Goal: Check status: Check status

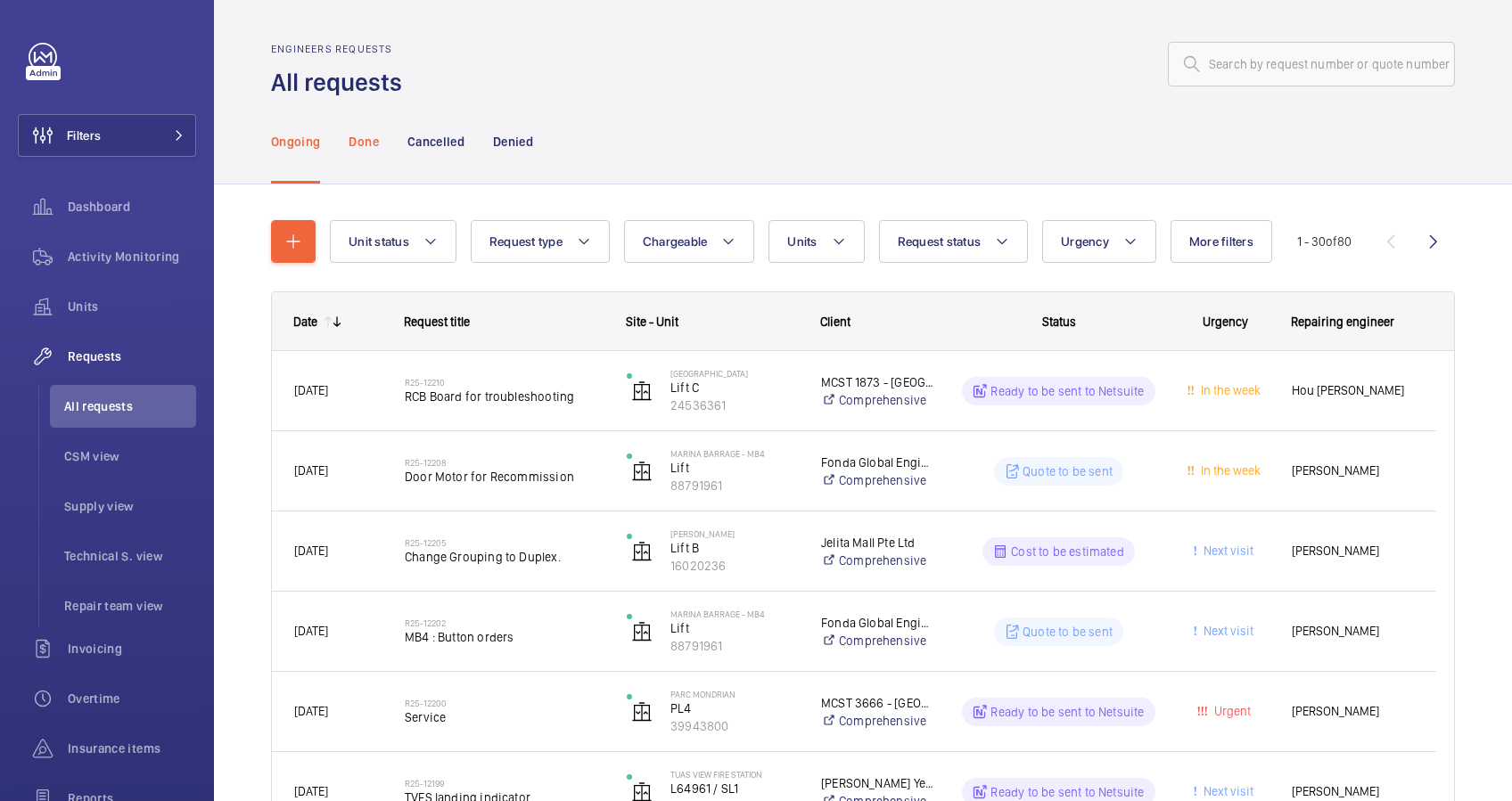
click at [356, 143] on p "Done" at bounding box center [363, 142] width 29 height 18
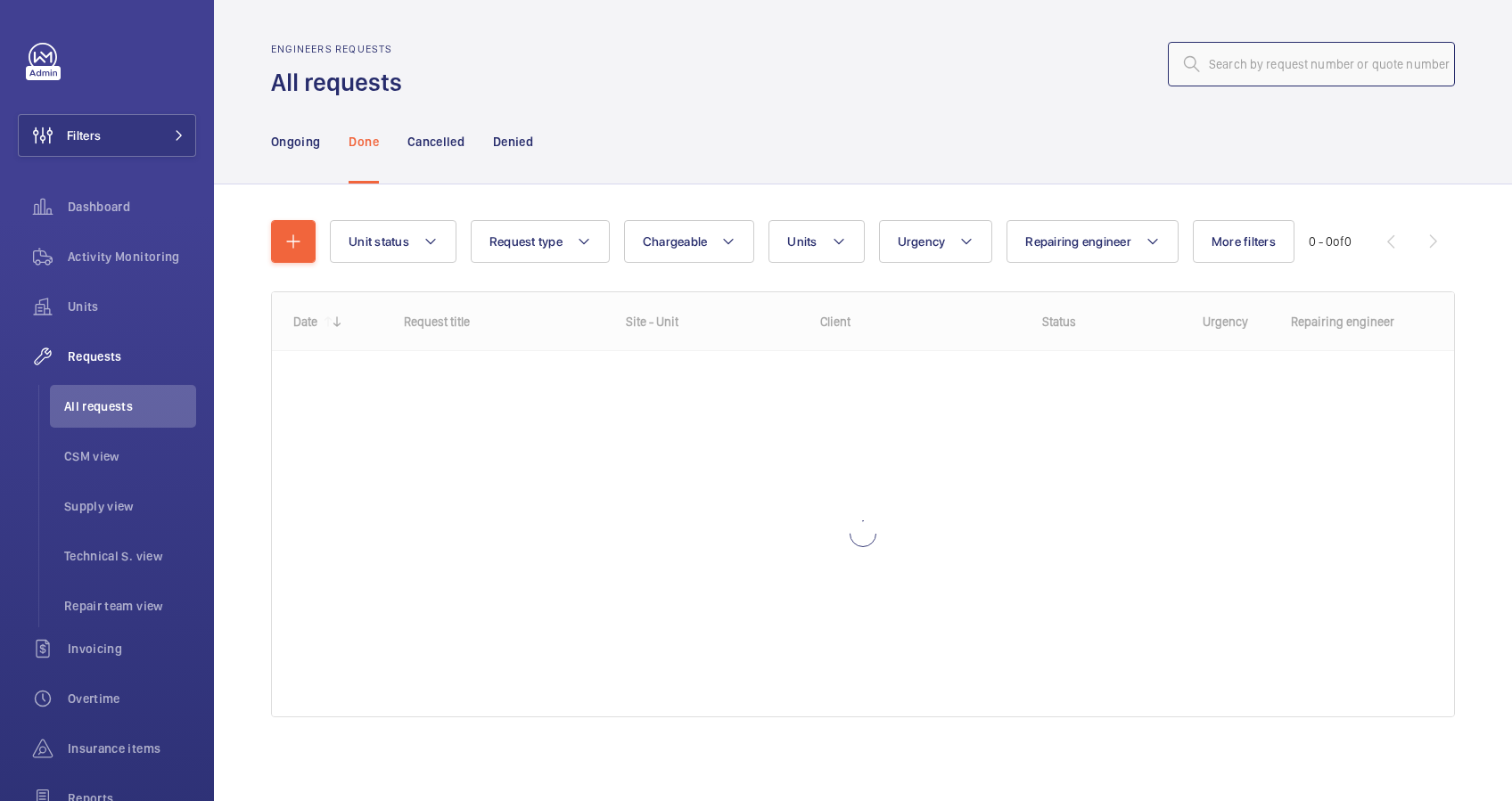
click at [1194, 68] on input "text" at bounding box center [1312, 63] width 287 height 44
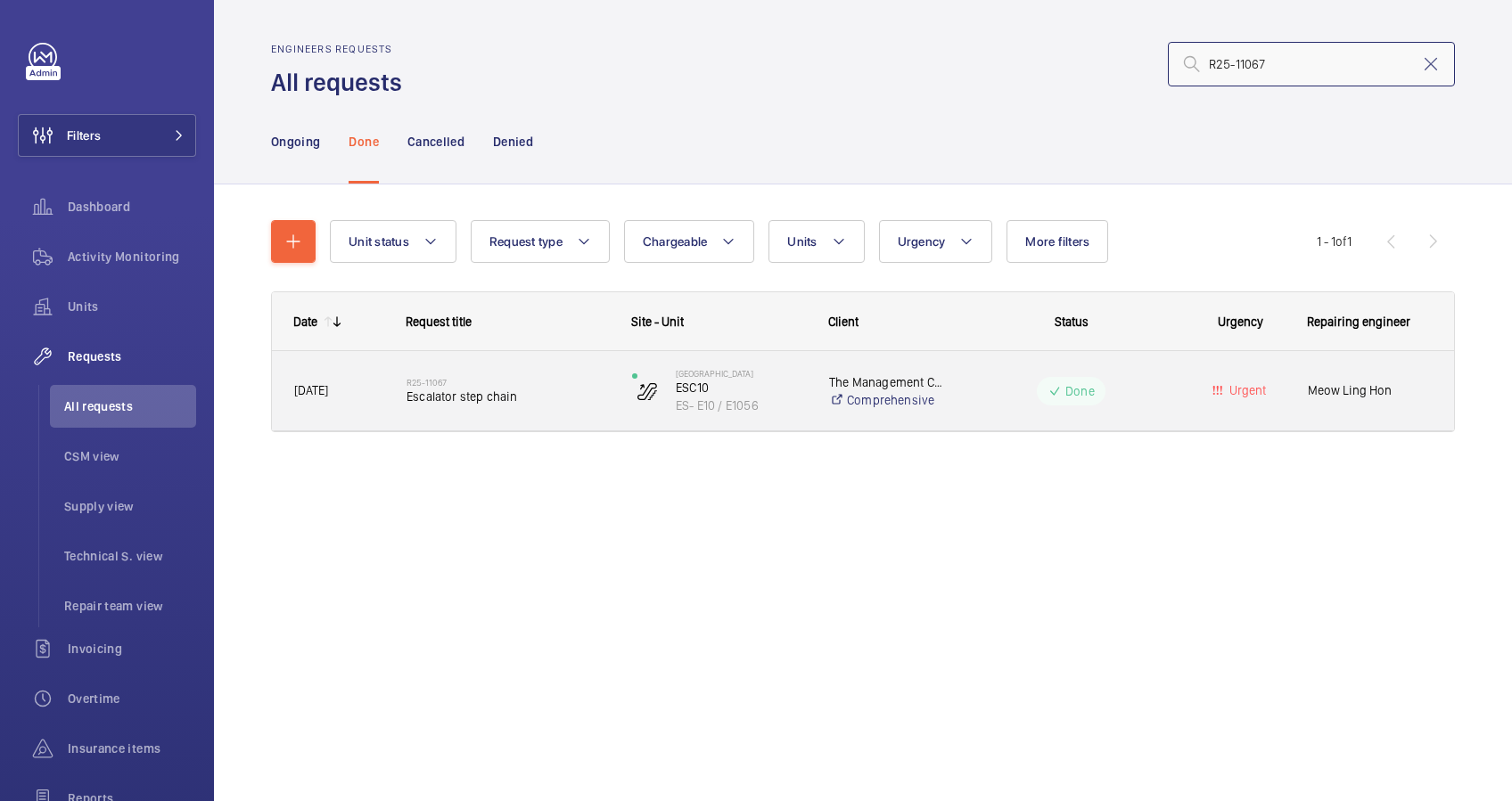
type input "R25-11067"
click at [574, 401] on span "Escalator step chain" at bounding box center [507, 396] width 202 height 18
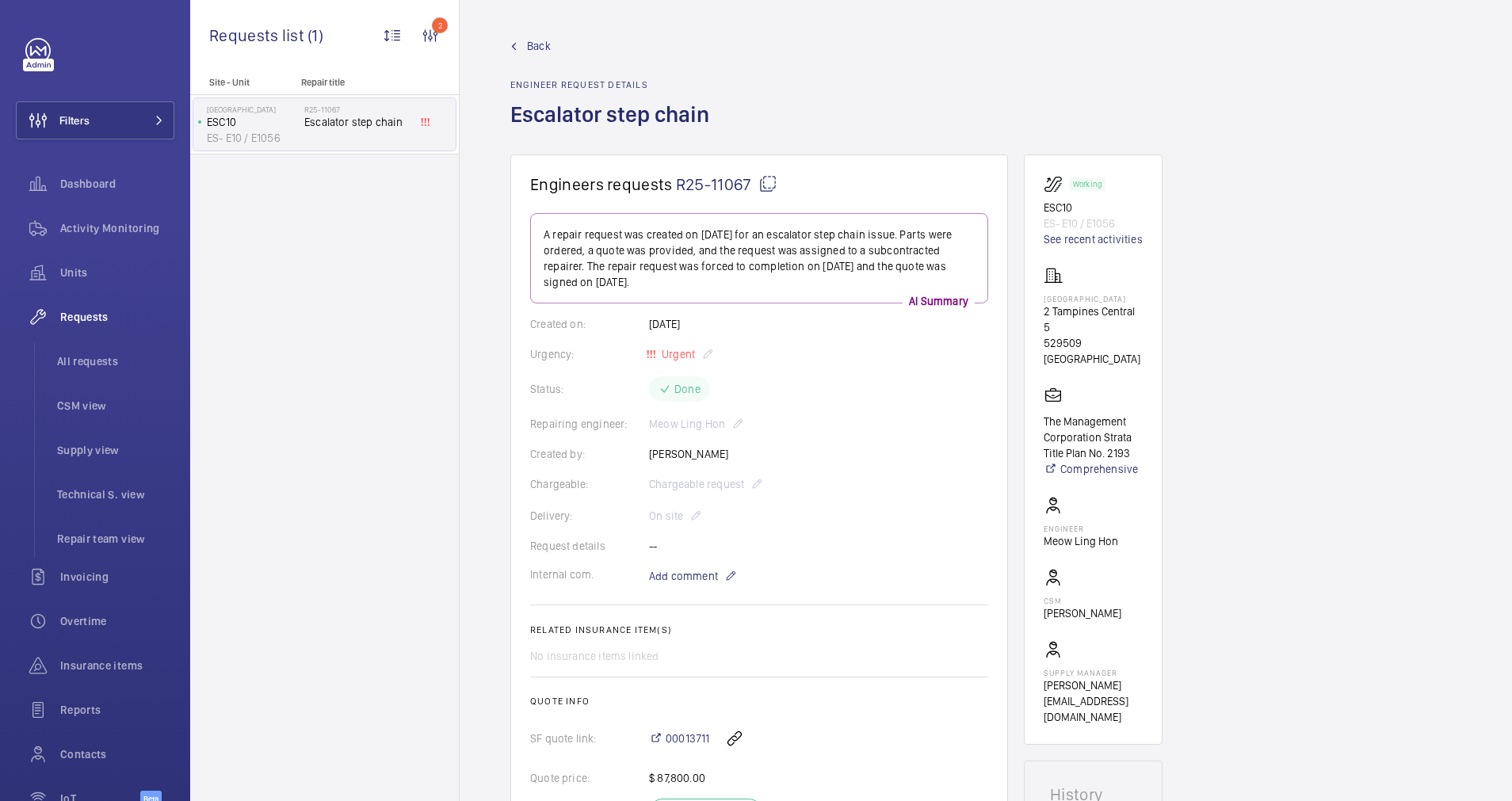
click at [523, 40] on link "Back" at bounding box center [614, 45] width 208 height 16
